Goal: Task Accomplishment & Management: Manage account settings

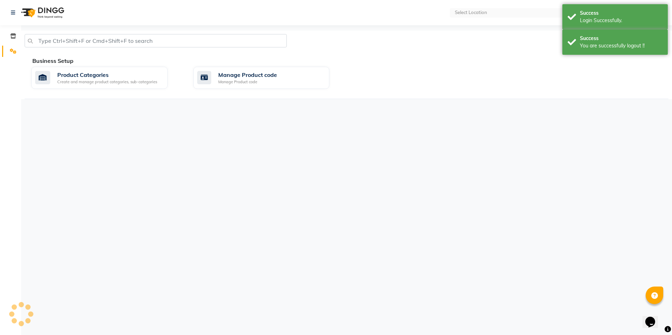
select select "en"
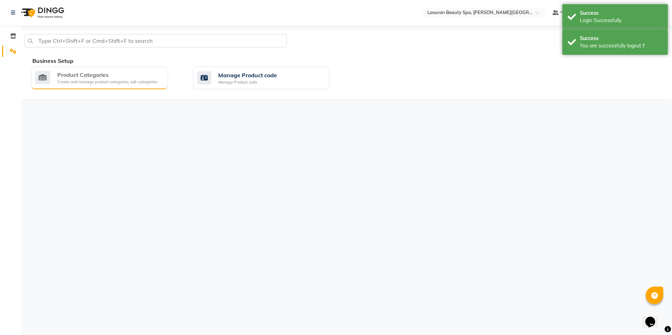
click at [86, 83] on div "Create and manage product categories, sub-categories" at bounding box center [107, 82] width 100 height 6
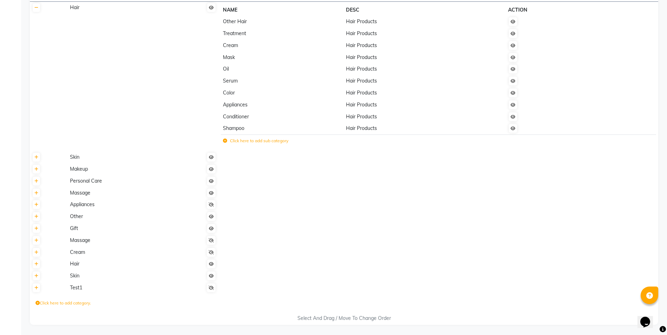
scroll to position [60, 0]
click at [76, 266] on span "Hair" at bounding box center [74, 264] width 9 height 6
click at [36, 269] on th at bounding box center [49, 264] width 38 height 12
click at [75, 267] on td "Hair" at bounding box center [143, 264] width 150 height 12
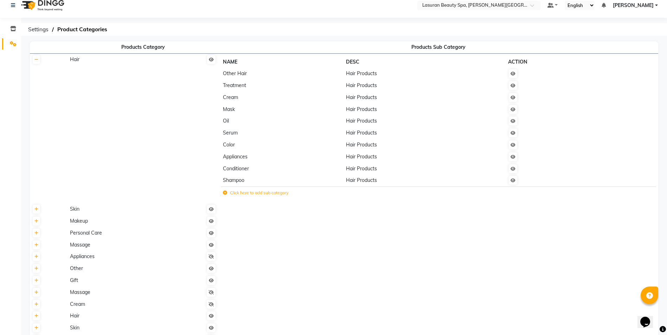
scroll to position [0, 0]
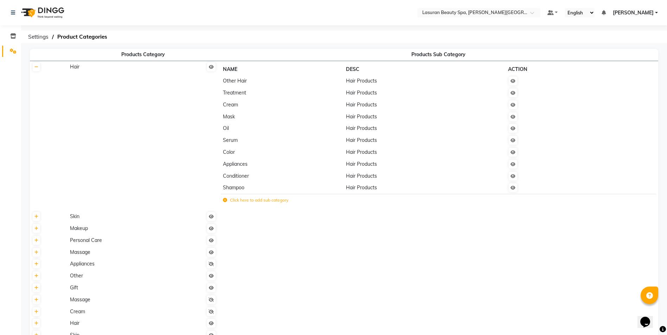
click at [361, 107] on span "Hair Products" at bounding box center [361, 105] width 31 height 6
click at [514, 81] on icon at bounding box center [513, 81] width 5 height 4
click at [513, 80] on icon at bounding box center [513, 81] width 5 height 4
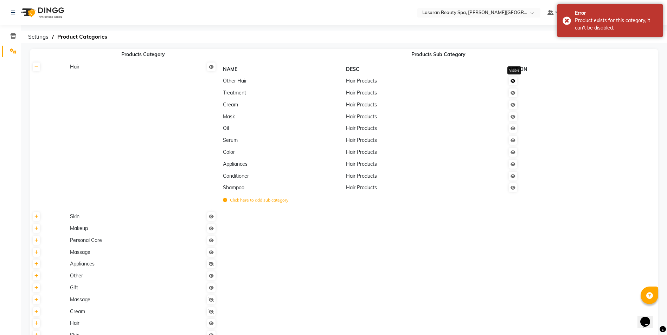
click at [513, 83] on icon at bounding box center [513, 81] width 5 height 4
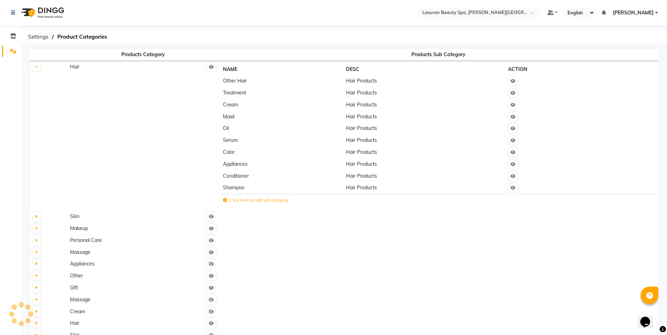
drag, startPoint x: 2, startPoint y: 186, endPoint x: 425, endPoint y: 239, distance: 425.9
click at [425, 239] on td at bounding box center [438, 241] width 440 height 12
click at [235, 97] on td "Treatment" at bounding box center [282, 93] width 123 height 12
click at [514, 97] on link at bounding box center [513, 93] width 8 height 9
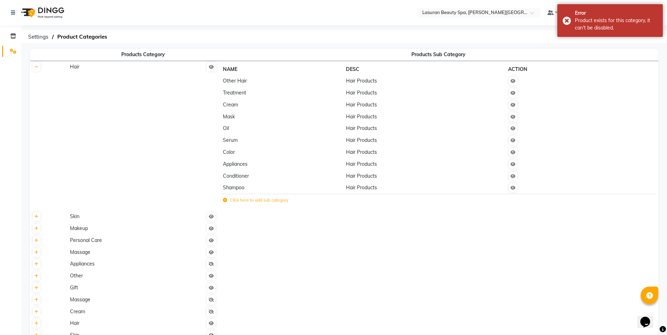
click at [493, 34] on ol "Settings Product Categories" at bounding box center [343, 37] width 636 height 13
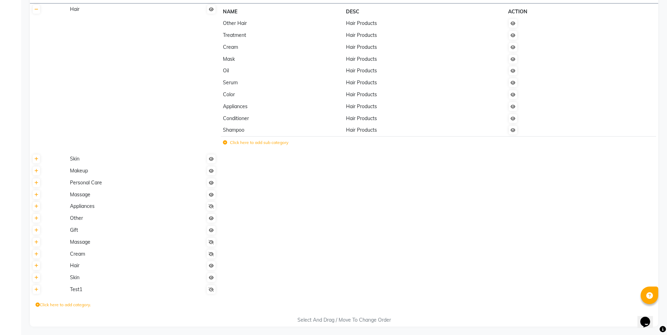
scroll to position [60, 0]
click at [74, 265] on span "Hair" at bounding box center [74, 264] width 9 height 6
click at [72, 259] on td "Hair" at bounding box center [143, 264] width 150 height 12
click at [214, 267] on link at bounding box center [211, 263] width 8 height 9
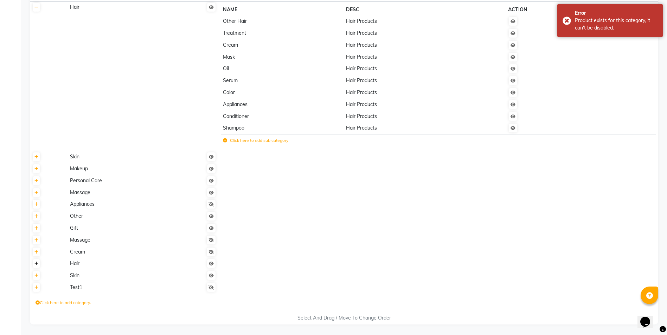
click at [35, 267] on link at bounding box center [36, 263] width 7 height 9
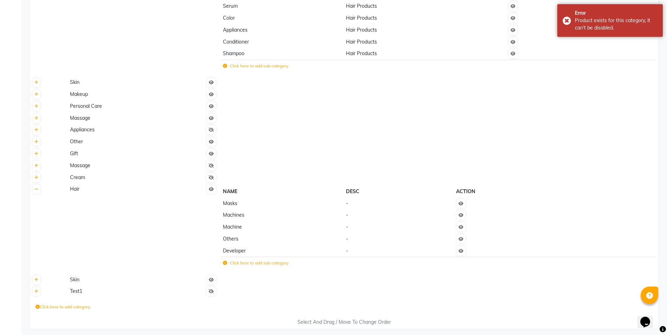
scroll to position [139, 0]
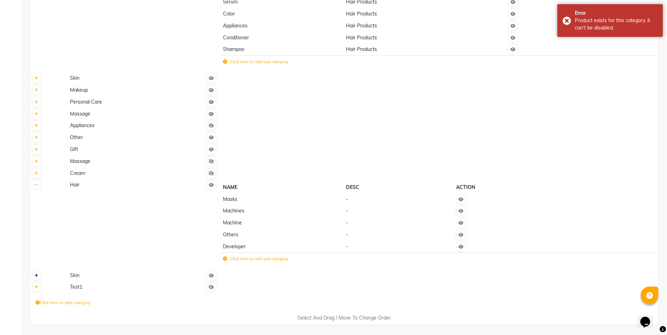
click at [34, 279] on link at bounding box center [36, 275] width 7 height 9
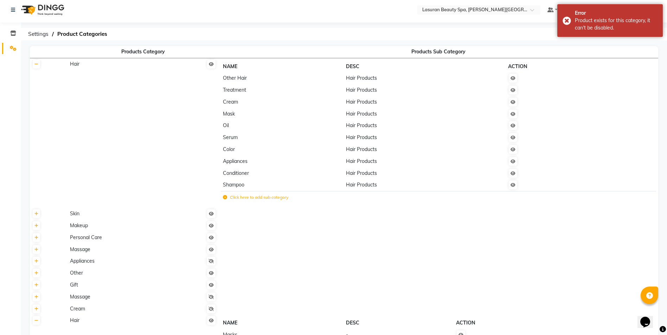
scroll to position [0, 0]
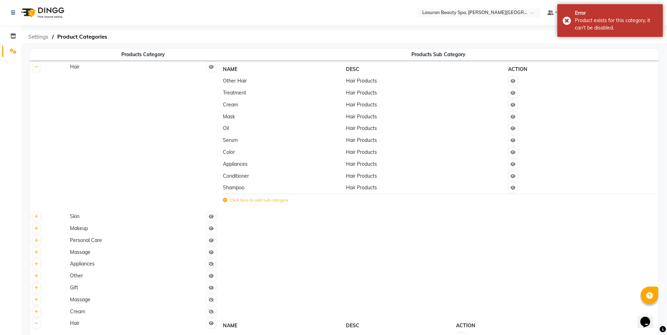
click at [38, 37] on span "Settings" at bounding box center [38, 37] width 27 height 13
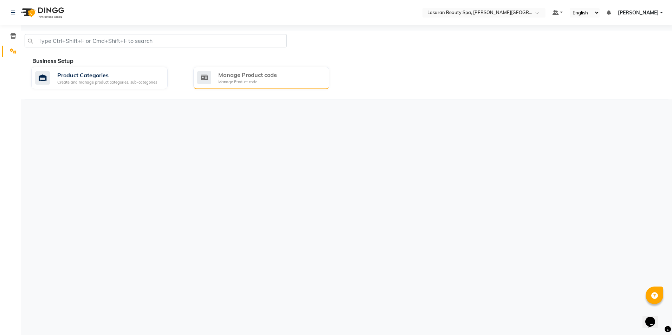
click at [235, 75] on div "Manage Product code" at bounding box center [247, 75] width 59 height 8
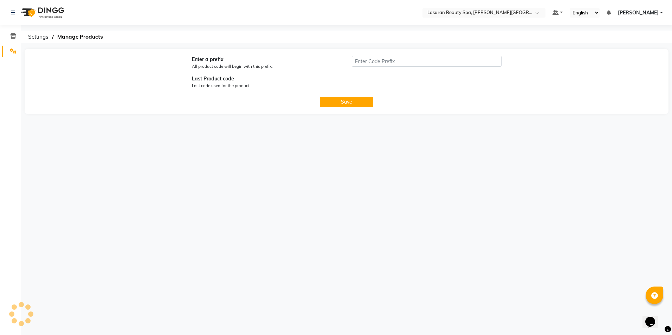
type input "P"
click at [14, 35] on icon at bounding box center [13, 35] width 6 height 5
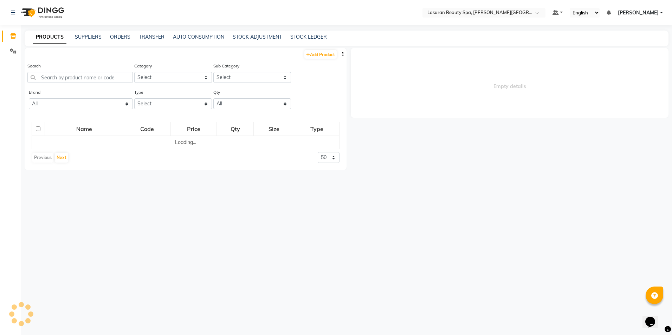
select select
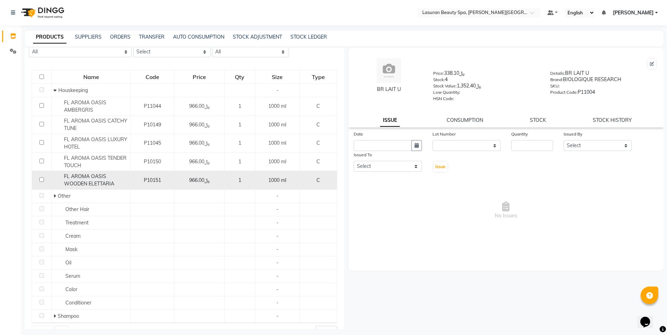
scroll to position [67, 0]
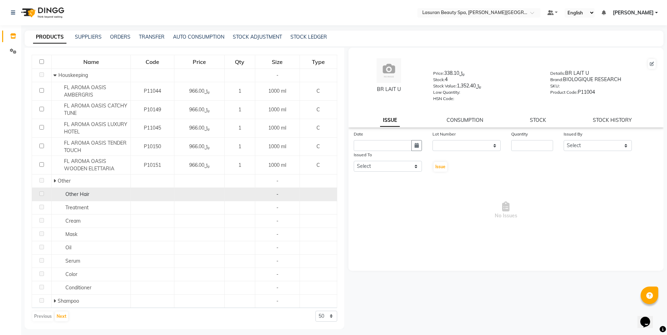
click at [44, 194] on td at bounding box center [42, 194] width 20 height 13
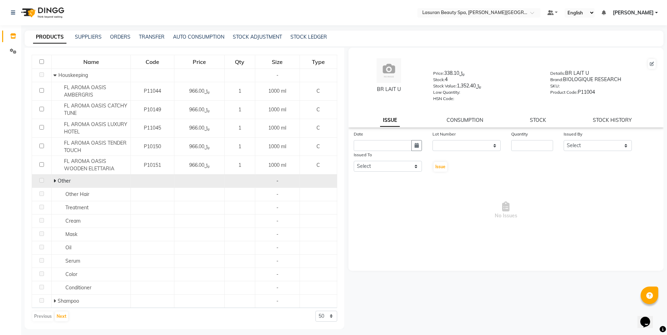
click at [53, 185] on div "Other" at bounding box center [90, 181] width 75 height 7
click at [55, 181] on span at bounding box center [55, 181] width 4 height 6
click at [56, 181] on icon at bounding box center [54, 181] width 3 height 5
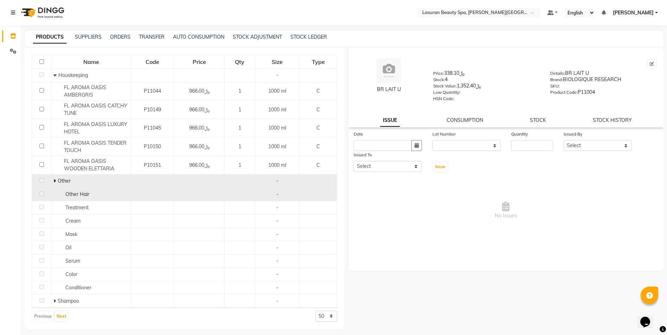
click at [78, 195] on span "Other Hair" at bounding box center [77, 194] width 24 height 6
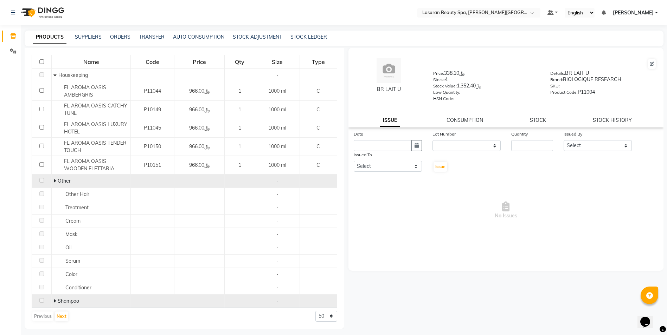
click at [55, 300] on span at bounding box center [55, 301] width 4 height 6
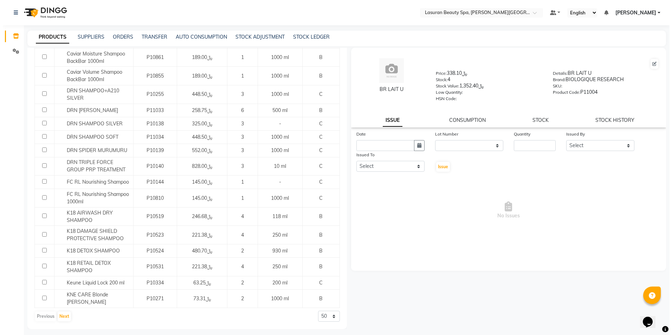
scroll to position [636, 0]
click at [650, 13] on span "[PERSON_NAME]" at bounding box center [633, 12] width 41 height 7
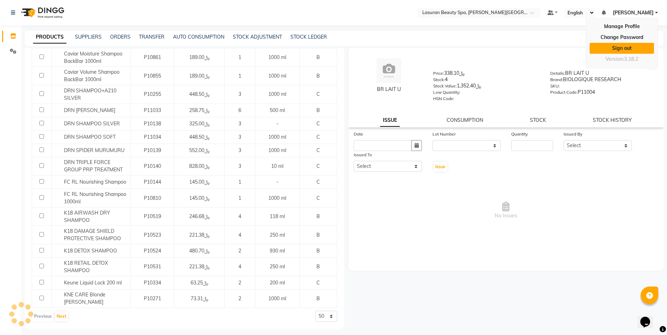
click at [614, 48] on link "Sign out" at bounding box center [622, 48] width 64 height 11
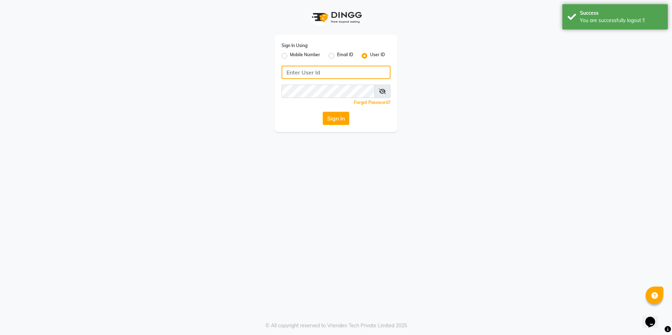
type input "[PERSON_NAME][EMAIL_ADDRESS][DOMAIN_NAME]"
click at [290, 56] on label "Mobile Number" at bounding box center [305, 56] width 30 height 8
click at [290, 56] on input "Mobile Number" at bounding box center [292, 54] width 5 height 5
radio input "true"
radio input "false"
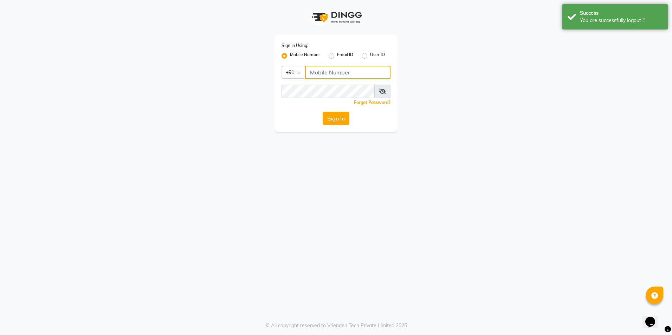
click at [319, 72] on input "Username" at bounding box center [347, 72] width 85 height 13
click at [296, 72] on div at bounding box center [293, 71] width 23 height 7
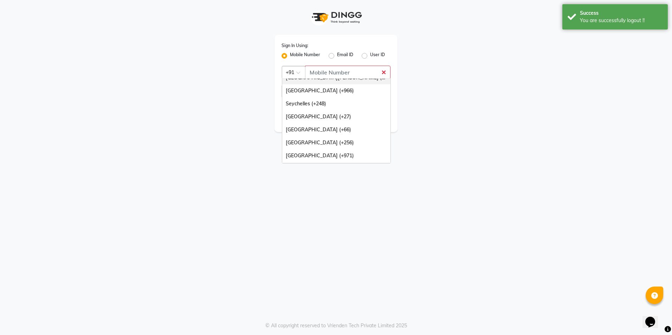
scroll to position [176, 0]
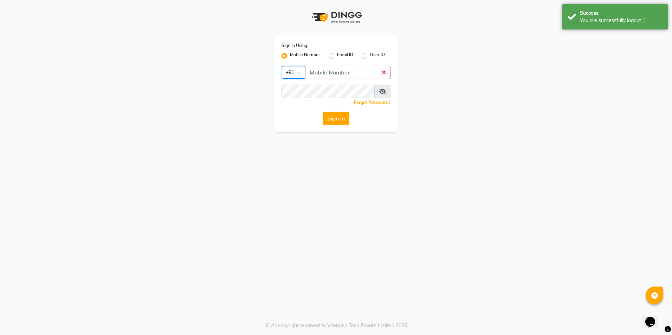
click at [306, 76] on div "Country Code × +91" at bounding box center [336, 72] width 109 height 13
click at [301, 71] on span at bounding box center [300, 74] width 9 height 7
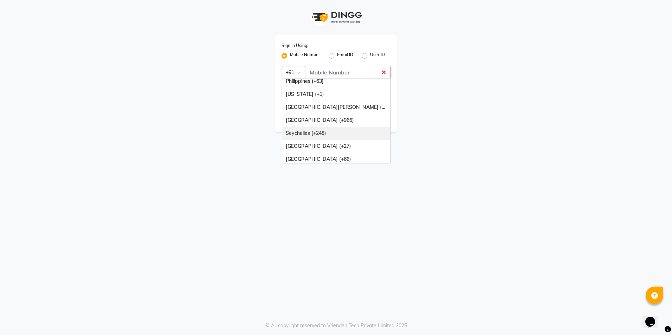
scroll to position [141, 0]
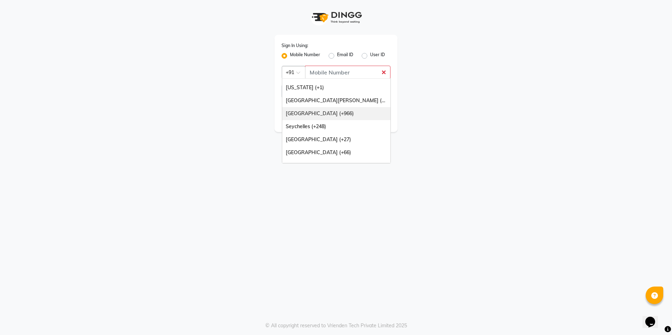
click at [309, 111] on div "[GEOGRAPHIC_DATA] (+966)" at bounding box center [336, 113] width 108 height 13
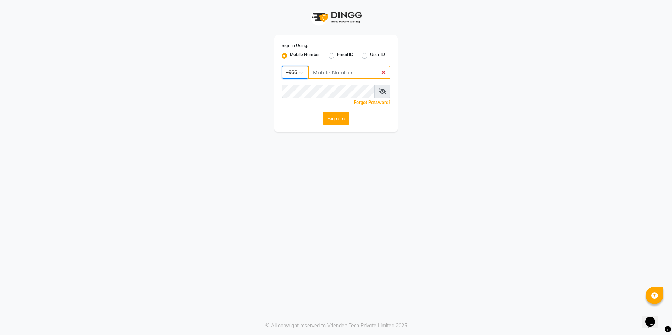
click at [328, 68] on input "Username" at bounding box center [349, 72] width 83 height 13
type input "561695339"
click at [332, 121] on button "Sign In" at bounding box center [336, 118] width 27 height 13
